Goal: Task Accomplishment & Management: Manage account settings

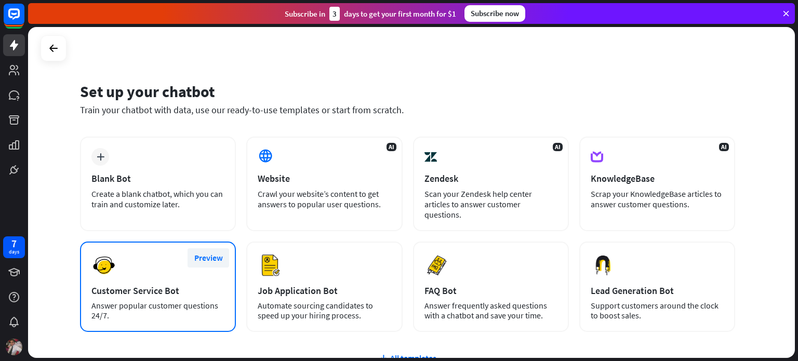
click at [209, 248] on button "Preview" at bounding box center [209, 257] width 42 height 19
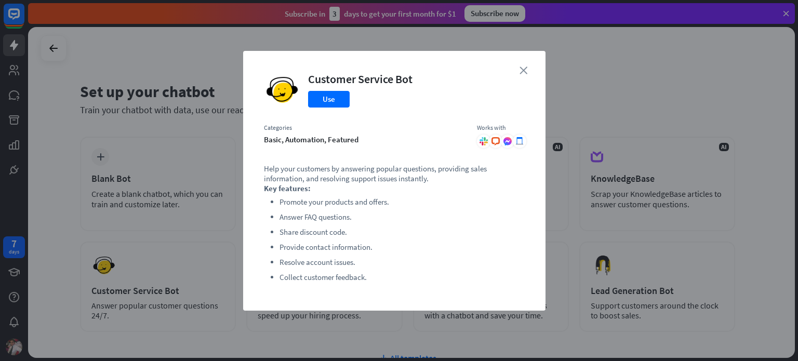
click at [525, 72] on icon "close" at bounding box center [524, 71] width 8 height 8
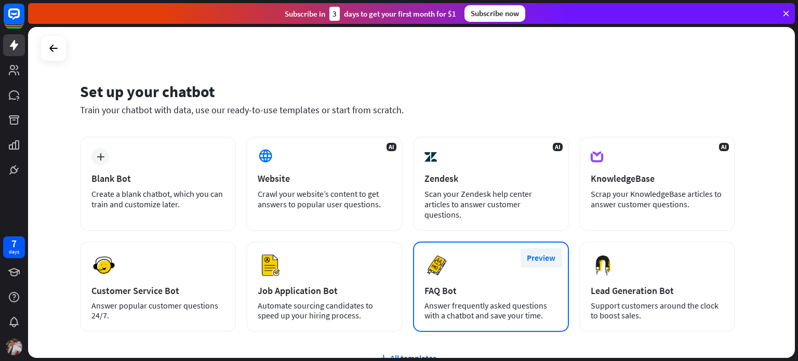
click at [546, 248] on button "Preview" at bounding box center [542, 257] width 42 height 19
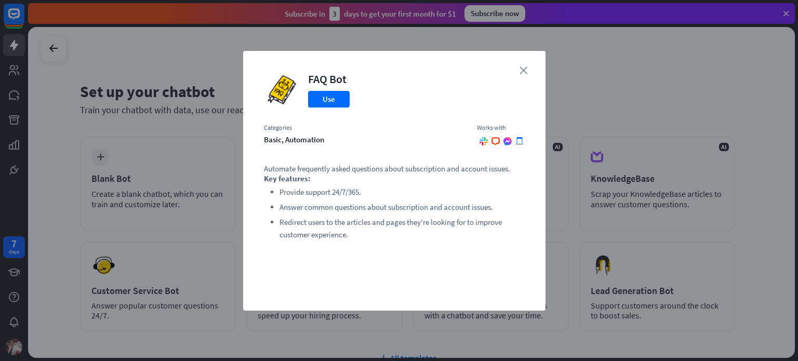
click at [524, 72] on icon "close" at bounding box center [524, 71] width 8 height 8
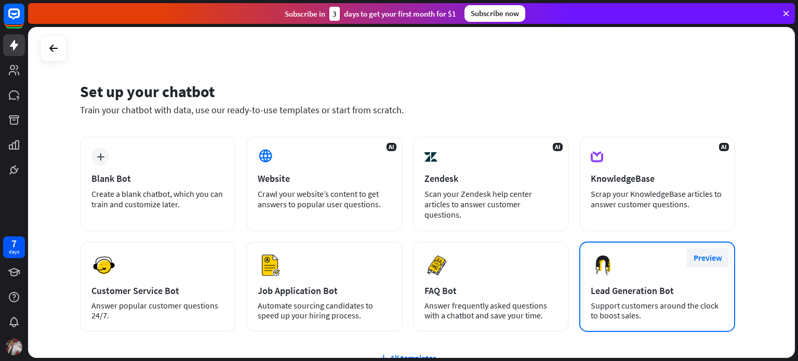
click at [715, 248] on button "Preview" at bounding box center [708, 257] width 42 height 19
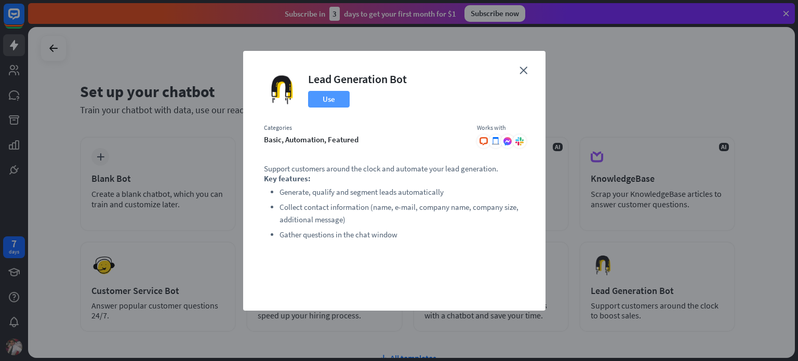
click at [334, 99] on button "Use" at bounding box center [329, 99] width 42 height 17
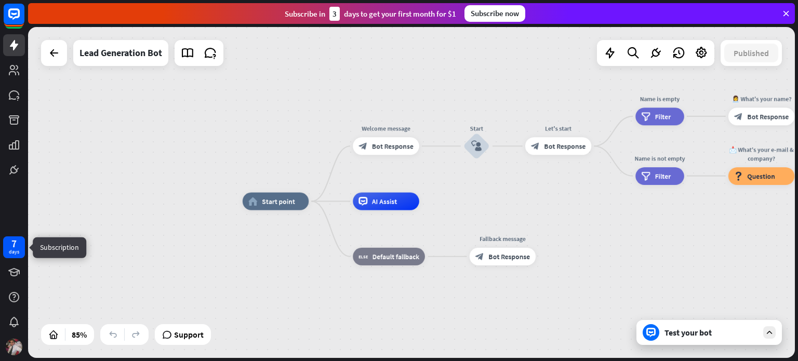
click at [16, 251] on div "days" at bounding box center [14, 251] width 10 height 7
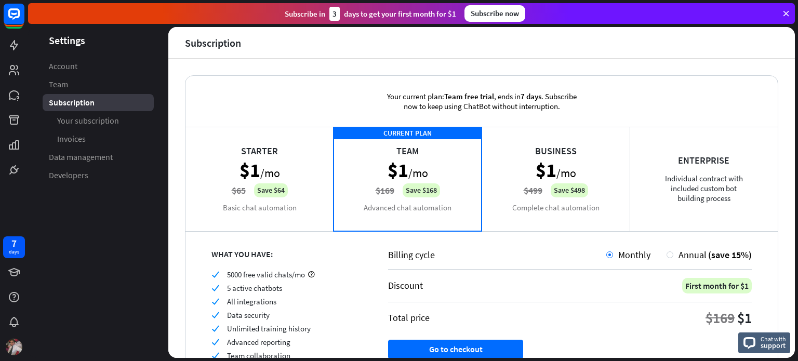
click at [264, 180] on div "Starter $1 /mo $65 Save $64 Basic chat automation" at bounding box center [260, 179] width 148 height 104
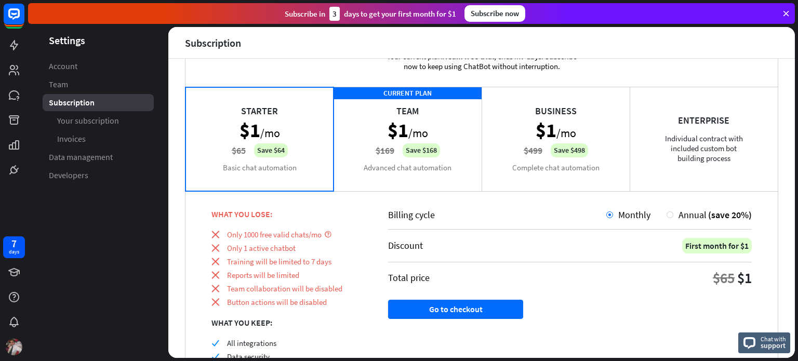
scroll to position [102, 0]
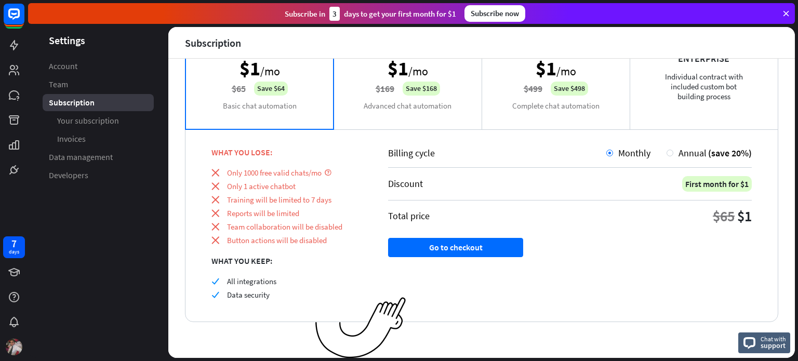
click at [397, 84] on div "CURRENT PLAN Team $1 /mo $169 Save $168 Advanced chat automation" at bounding box center [408, 77] width 148 height 104
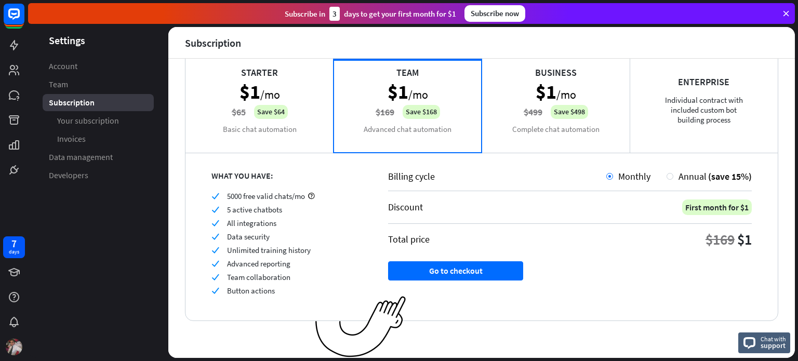
scroll to position [77, 0]
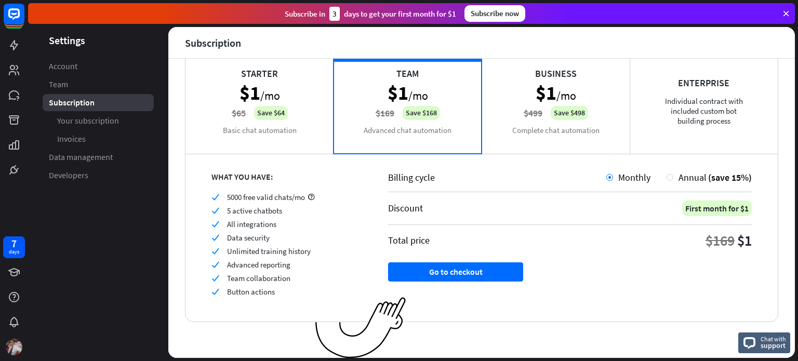
click at [269, 106] on div "Starter $1 /mo $65 Save $64 Basic chat automation" at bounding box center [260, 101] width 148 height 104
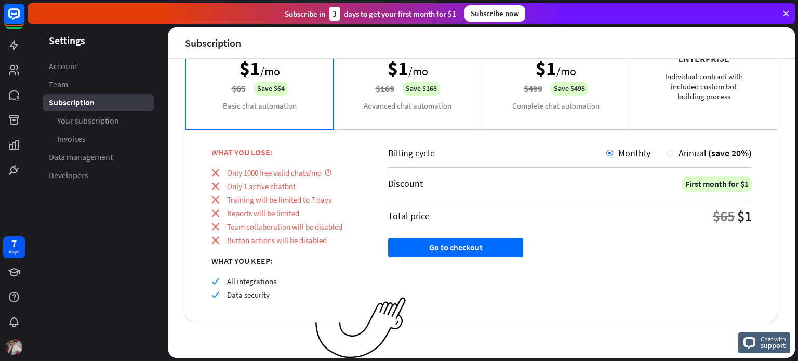
click at [656, 144] on div "Billing cycle Monthly Annual (save 20%) Discount First month for $1 Total price…" at bounding box center [570, 225] width 416 height 193
click at [667, 151] on div at bounding box center [670, 153] width 7 height 7
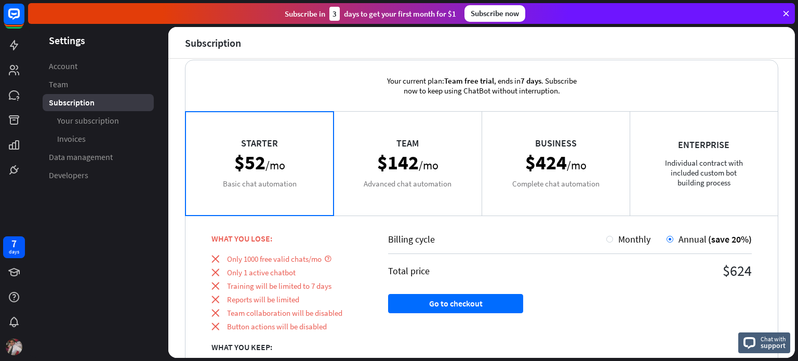
scroll to position [0, 0]
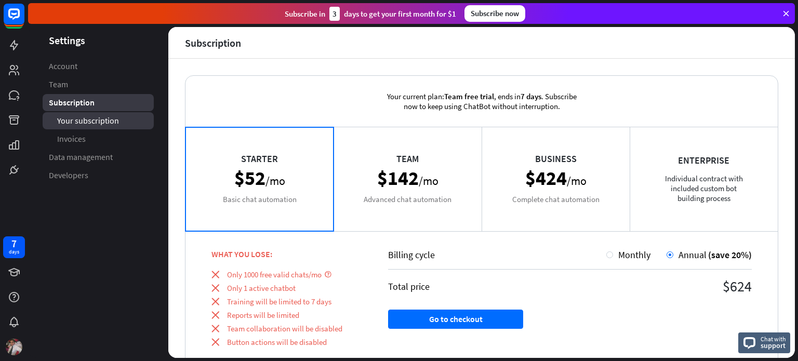
click at [90, 119] on span "Your subscription" at bounding box center [88, 120] width 62 height 11
click at [90, 103] on span "Subscription" at bounding box center [71, 102] width 45 height 11
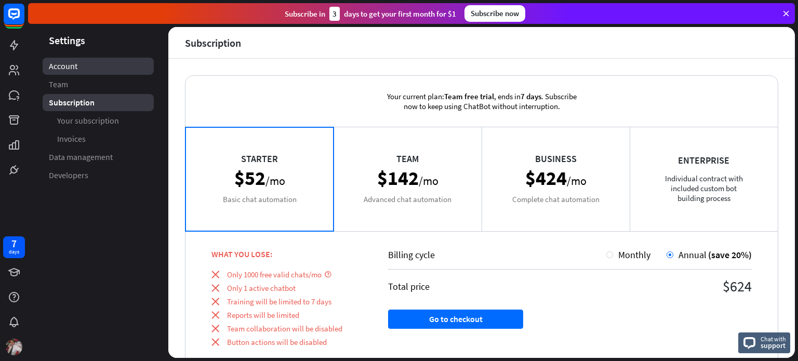
click at [68, 66] on span "Account" at bounding box center [63, 66] width 29 height 11
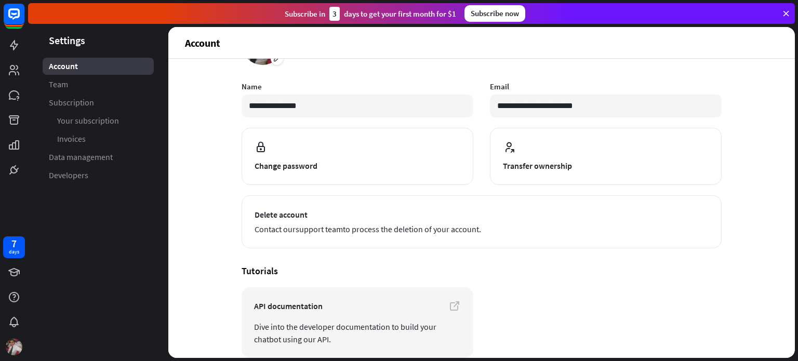
scroll to position [99, 0]
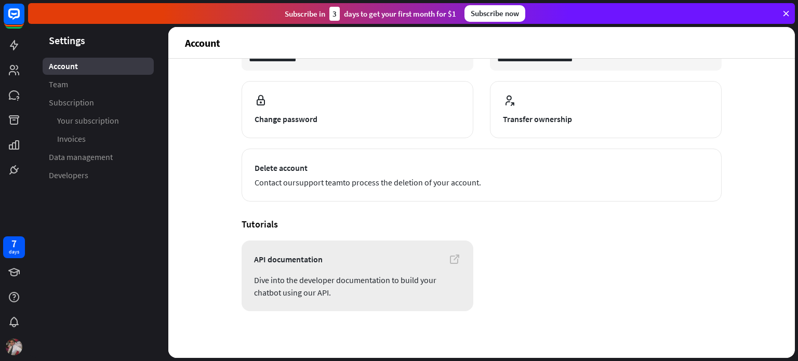
click at [453, 257] on icon at bounding box center [455, 259] width 12 height 12
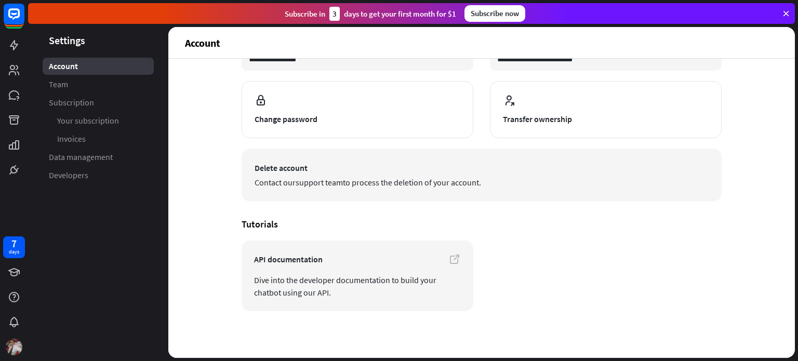
click at [293, 167] on span "Delete account" at bounding box center [482, 168] width 454 height 12
click at [330, 179] on link "support team" at bounding box center [319, 182] width 47 height 10
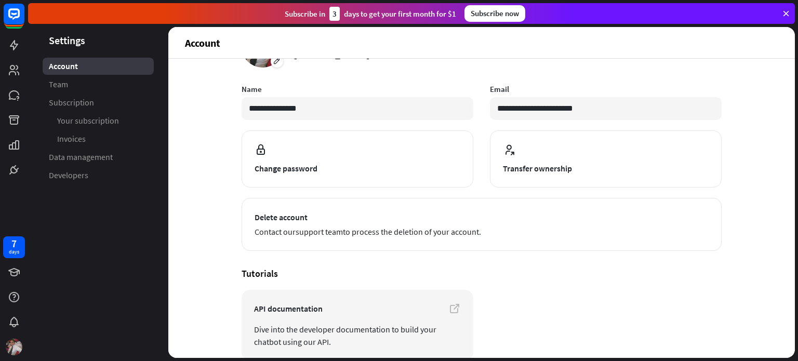
scroll to position [0, 0]
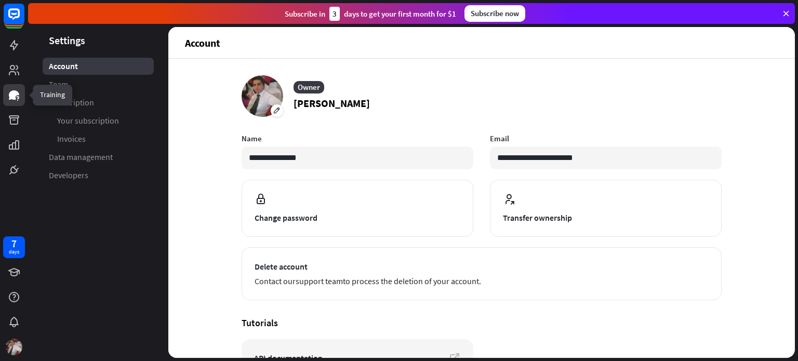
click at [17, 95] on icon at bounding box center [14, 94] width 10 height 9
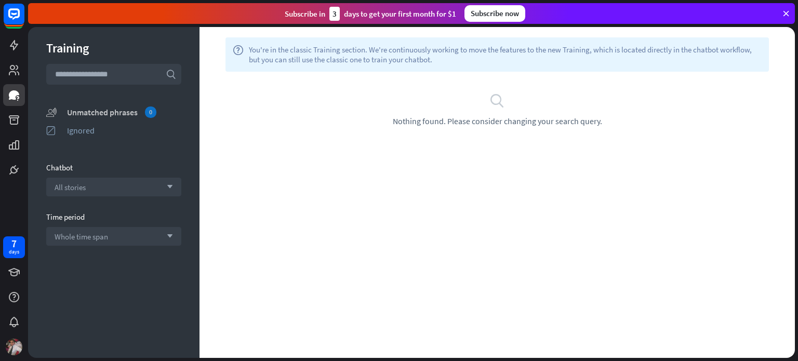
click at [81, 112] on div "Unmatched phrases 0" at bounding box center [124, 112] width 114 height 11
click at [110, 110] on div "Unmatched phrases 0" at bounding box center [124, 112] width 114 height 11
click at [95, 133] on div "Ignored" at bounding box center [124, 130] width 114 height 10
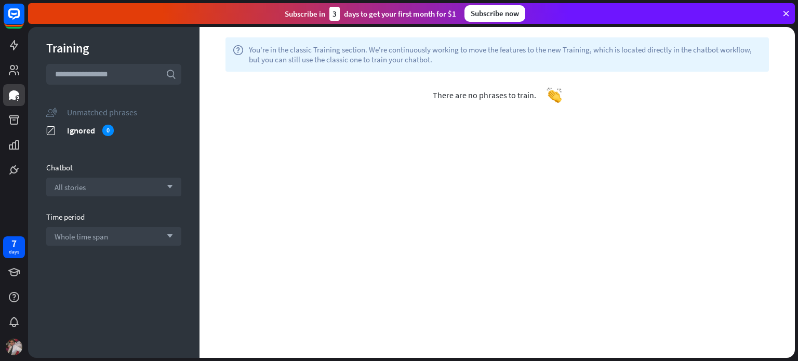
click at [91, 109] on div "Unmatched phrases" at bounding box center [124, 112] width 114 height 10
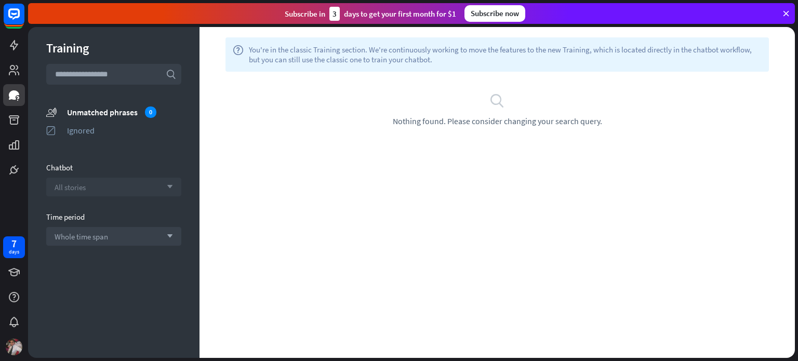
click at [94, 191] on div "All stories arrow_down" at bounding box center [113, 187] width 135 height 19
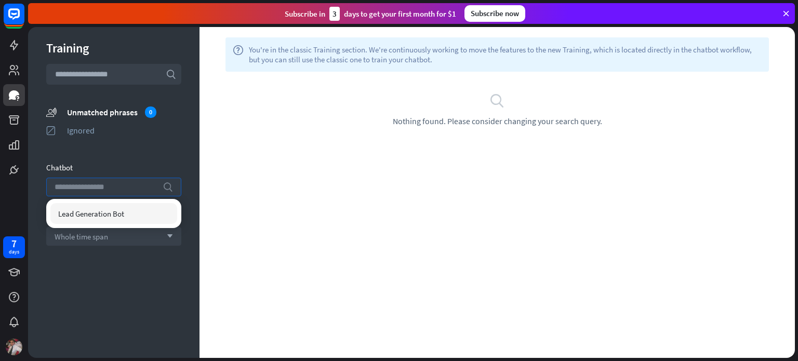
click at [94, 191] on input "search" at bounding box center [106, 187] width 103 height 18
